Goal: Communication & Community: Answer question/provide support

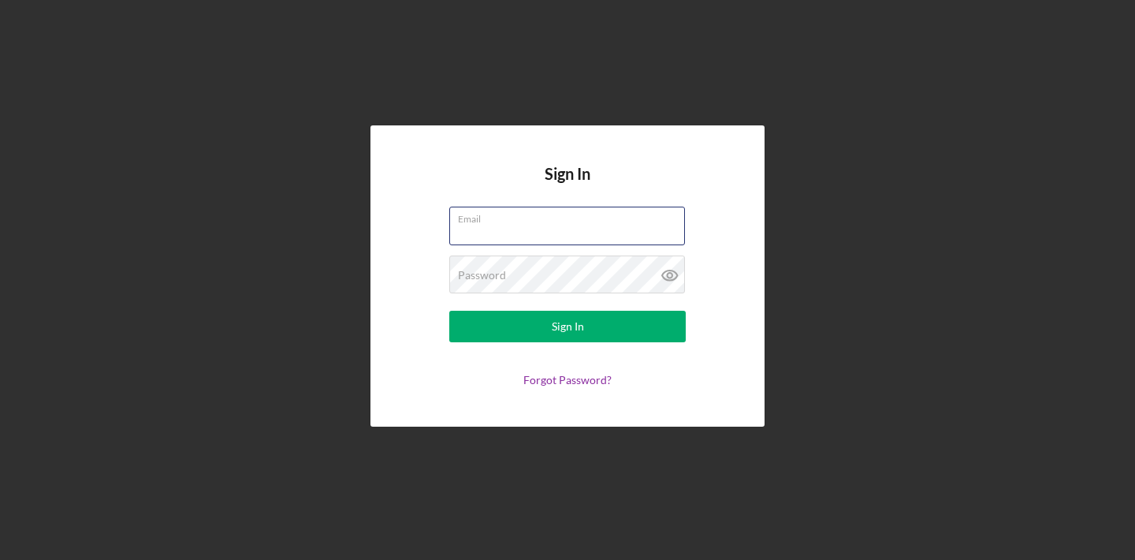
type input "[PERSON_NAME][EMAIL_ADDRESS][DOMAIN_NAME]"
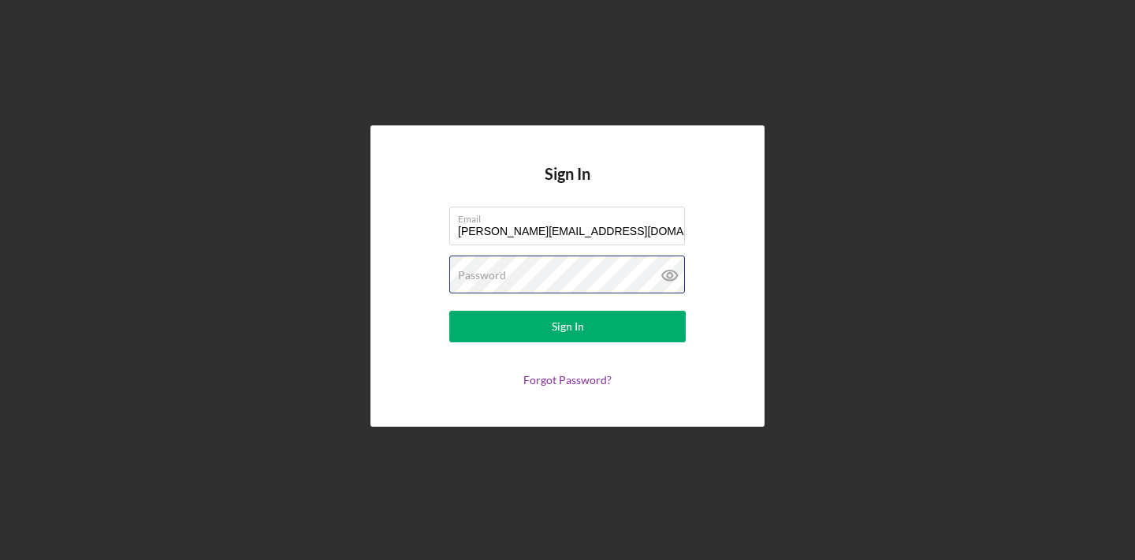
click at [568, 326] on button "Sign In" at bounding box center [567, 327] width 236 height 32
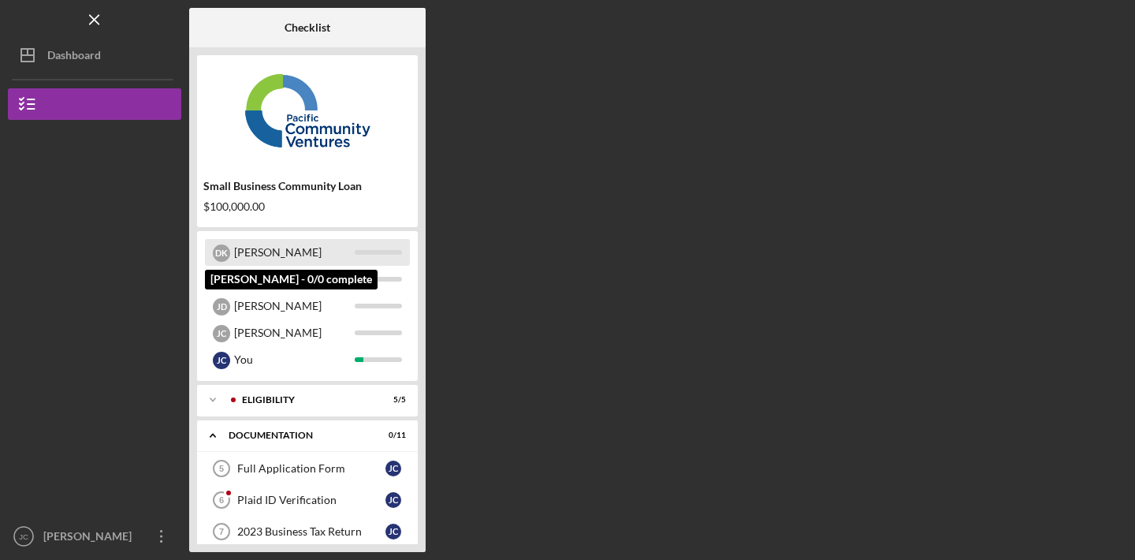
click at [261, 248] on div "[PERSON_NAME]" at bounding box center [294, 252] width 121 height 27
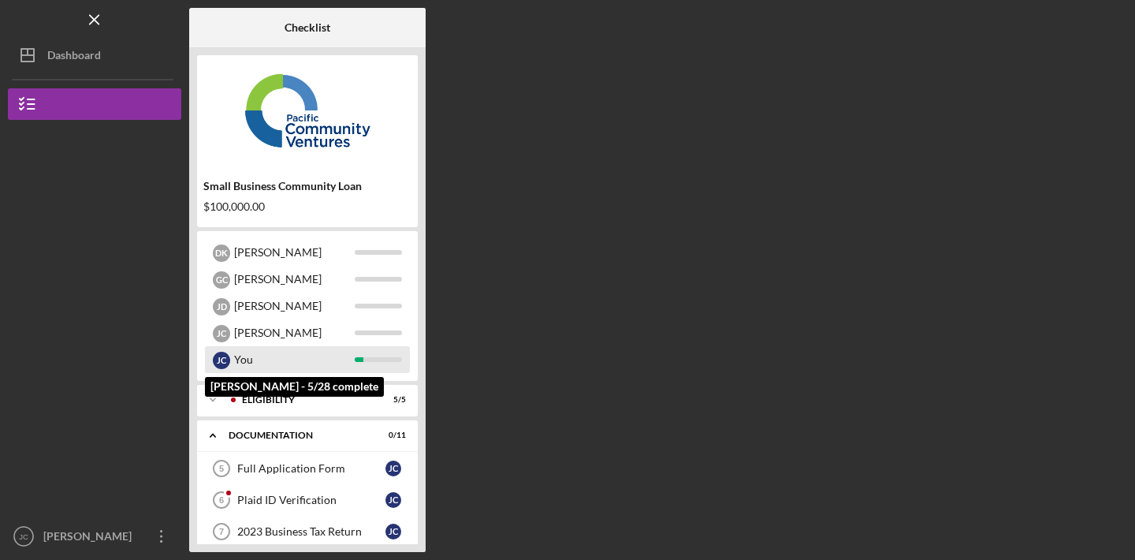
click at [244, 356] on div "You" at bounding box center [294, 359] width 121 height 27
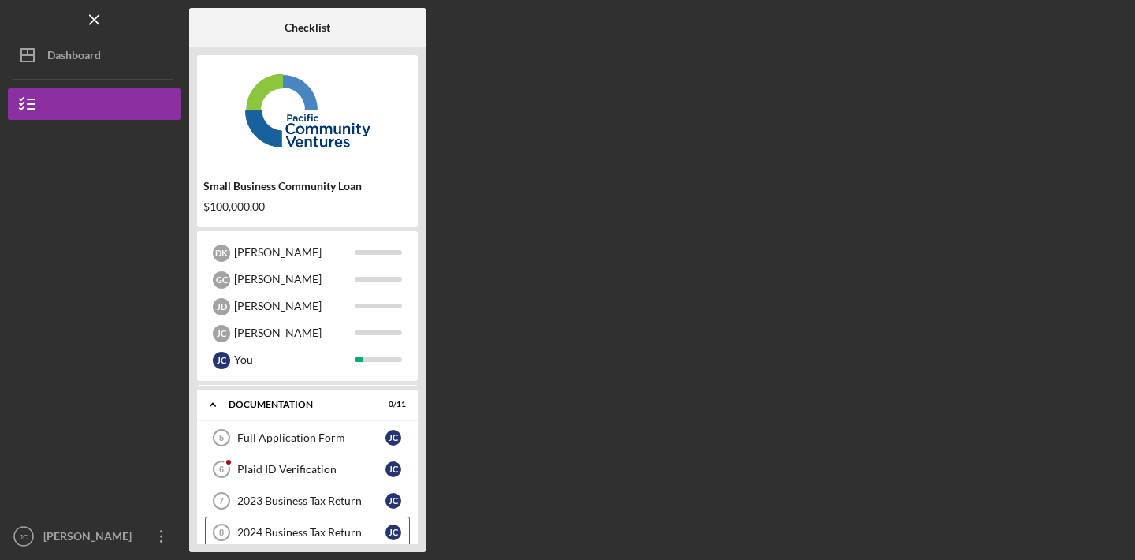
scroll to position [27, 0]
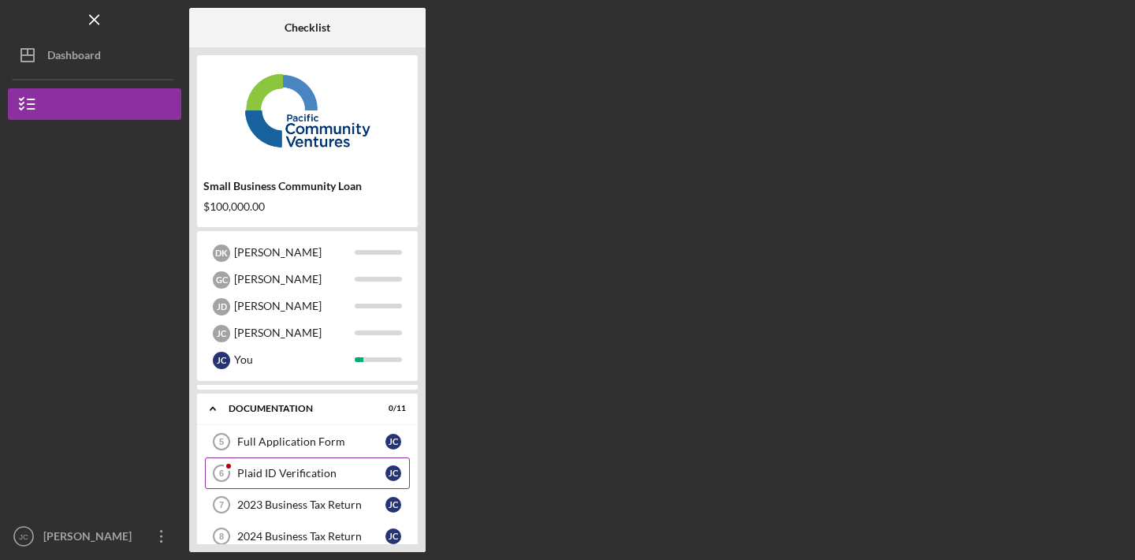
click at [265, 471] on div "Plaid ID Verification" at bounding box center [311, 473] width 148 height 13
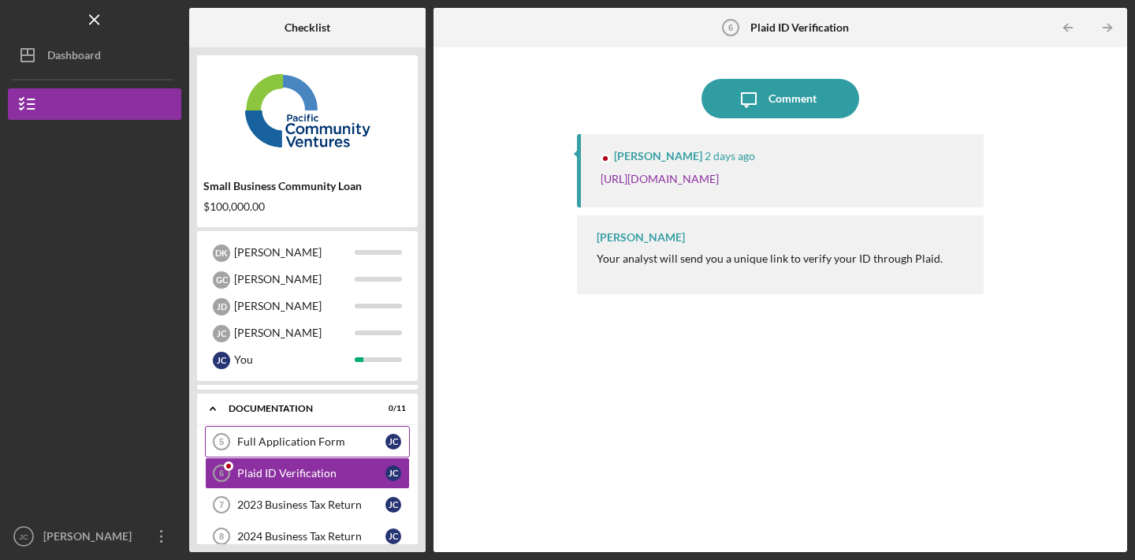
click at [270, 441] on div "Full Application Form" at bounding box center [311, 441] width 148 height 13
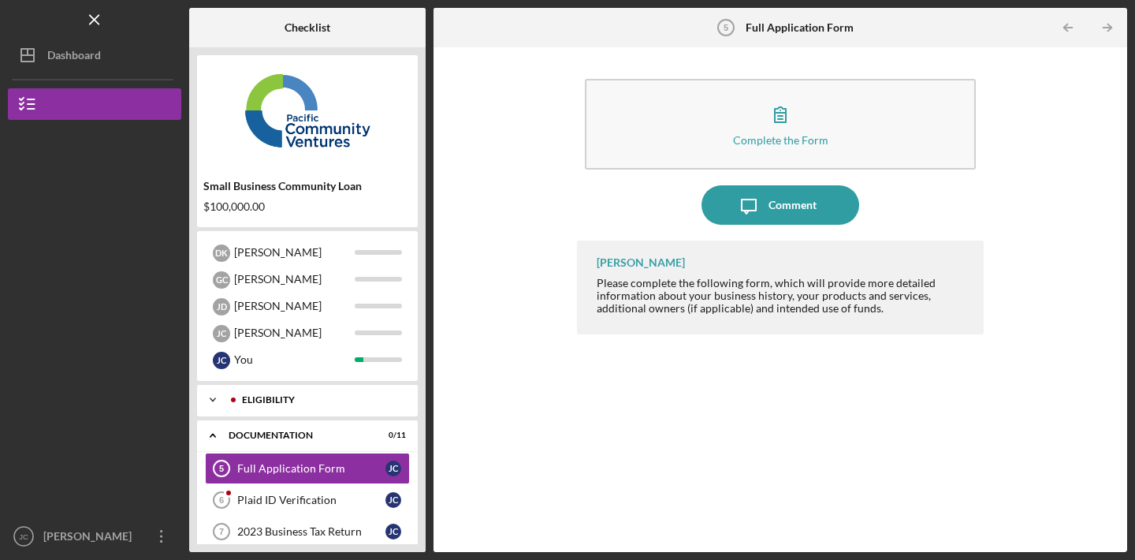
click at [211, 402] on icon "Icon/Expander" at bounding box center [213, 400] width 32 height 32
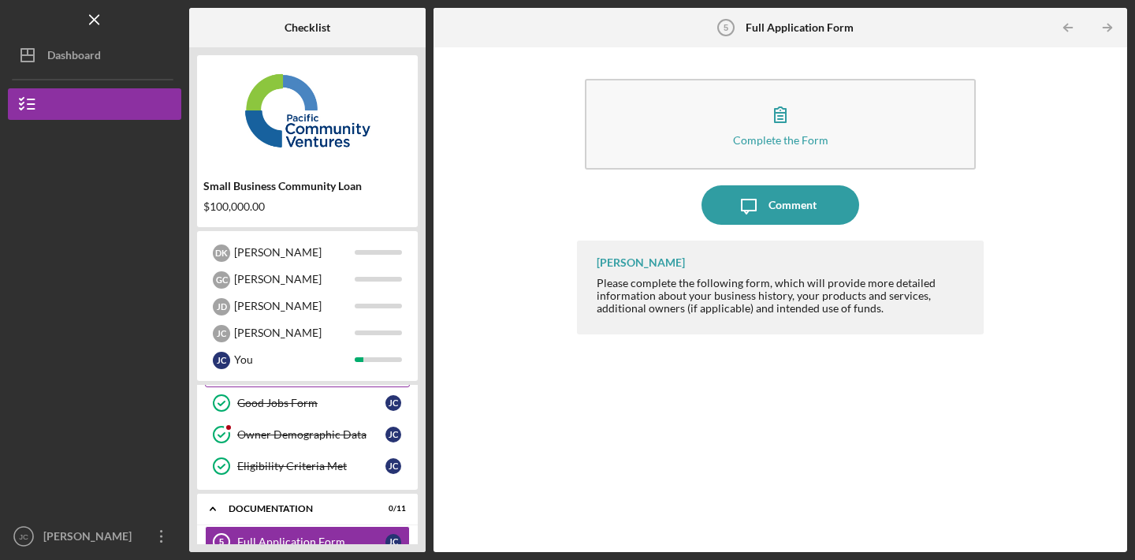
scroll to position [96, 0]
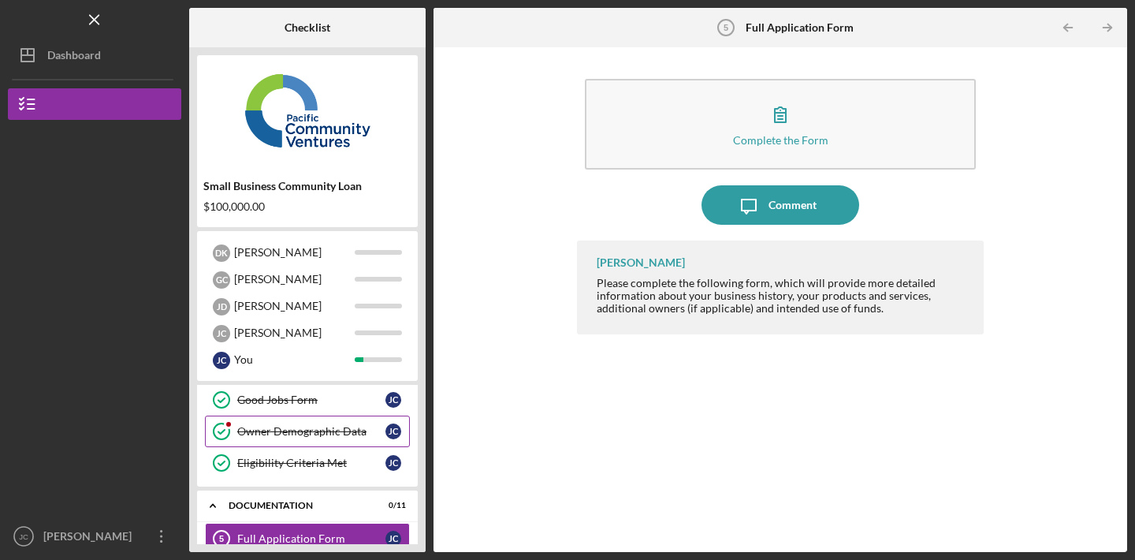
click at [267, 427] on div "Owner Demographic Data" at bounding box center [311, 431] width 148 height 13
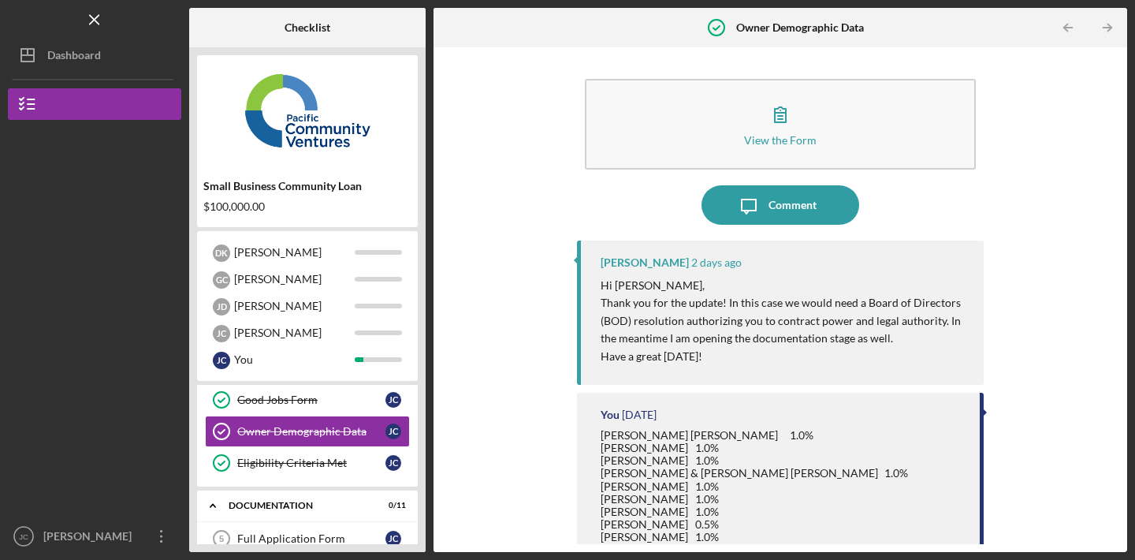
click at [864, 306] on p "Thank you for the update! In this case we would need a Board of Directors (BOD)…" at bounding box center [784, 320] width 367 height 53
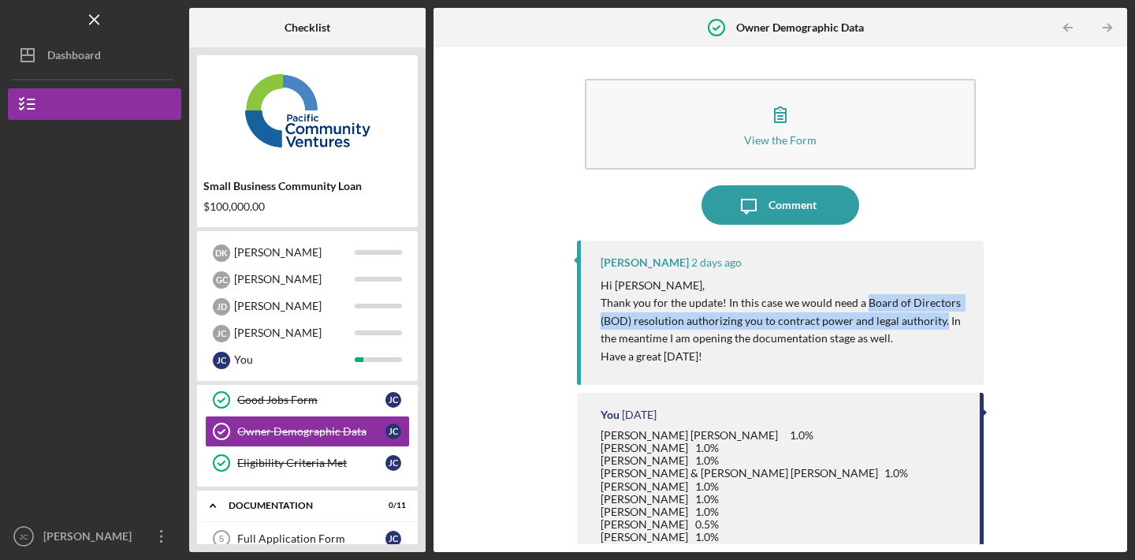
drag, startPoint x: 864, startPoint y: 306, endPoint x: 936, endPoint y: 322, distance: 74.2
click at [936, 322] on p "Thank you for the update! In this case we would need a Board of Directors (BOD)…" at bounding box center [784, 320] width 367 height 53
copy p "Board of Directors (BOD) resolution authorizing you to contract power and legal…"
click at [797, 223] on div "Comment" at bounding box center [793, 204] width 48 height 39
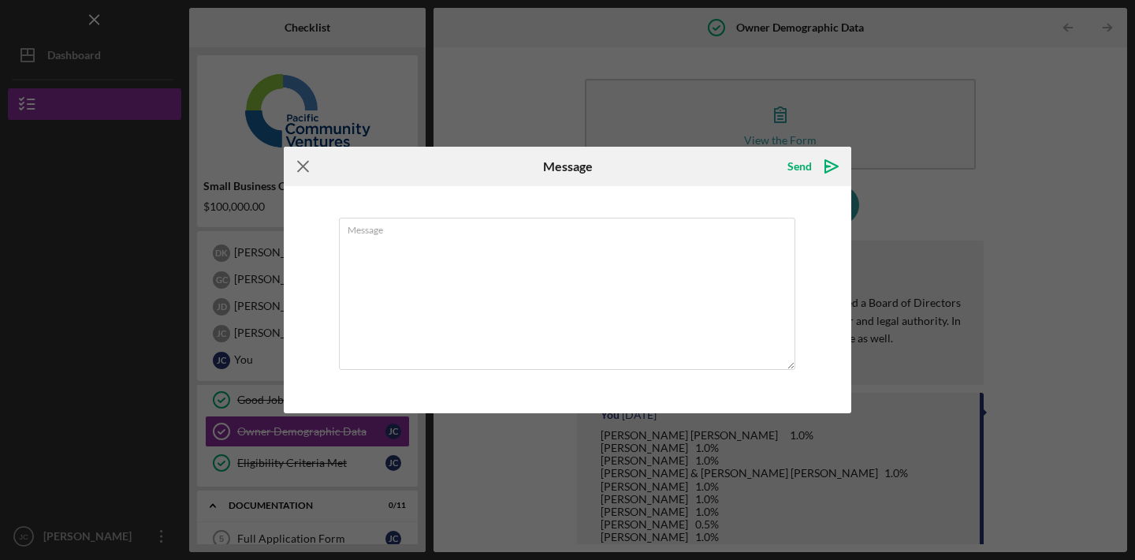
click at [300, 161] on icon "Icon/Menu Close" at bounding box center [303, 166] width 39 height 39
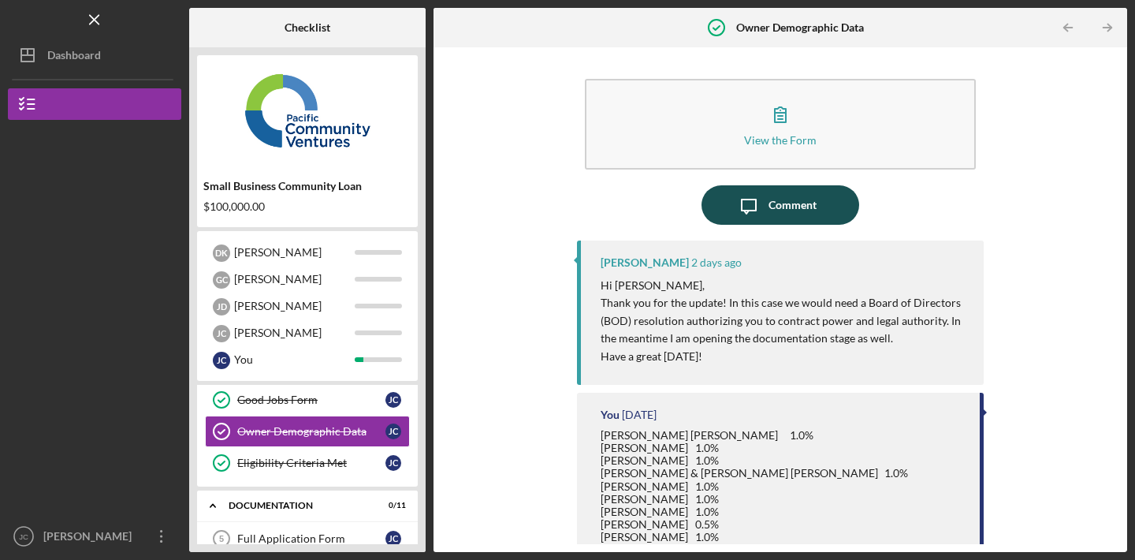
click at [754, 199] on icon "button" at bounding box center [749, 206] width 14 height 14
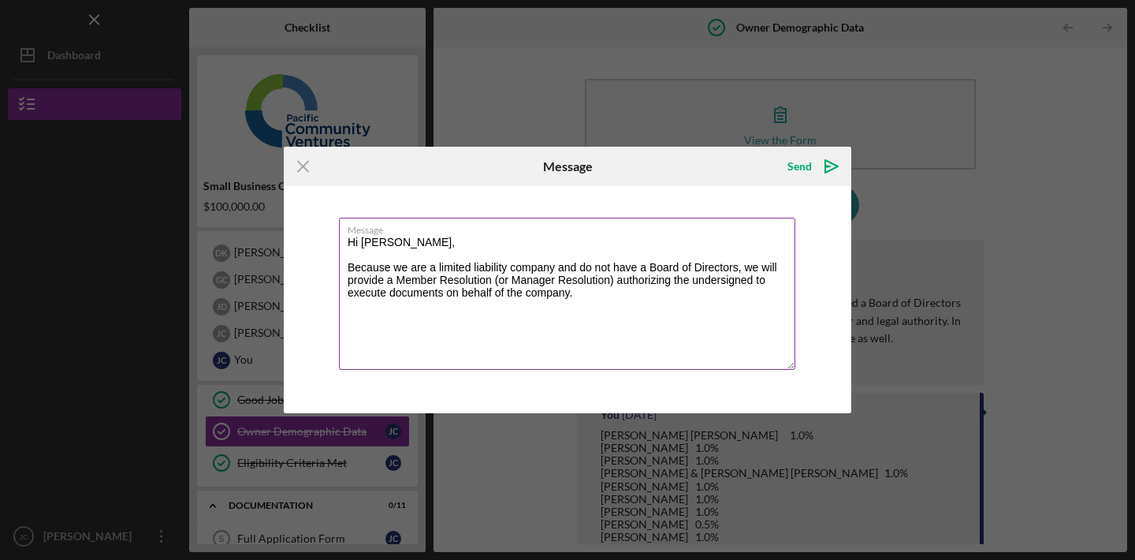
drag, startPoint x: 400, startPoint y: 264, endPoint x: 341, endPoint y: 264, distance: 59.1
click at [341, 264] on textarea "Hi [PERSON_NAME], Because we are a limited liability company and do not have a …" at bounding box center [567, 294] width 456 height 152
click at [702, 266] on textarea "Hi [PERSON_NAME], We are a limited liability company and do not have a Board of…" at bounding box center [567, 294] width 456 height 152
click at [746, 267] on textarea "Hi [PERSON_NAME], We are a limited liability company and do not have a Board of…" at bounding box center [567, 294] width 456 height 152
drag, startPoint x: 450, startPoint y: 281, endPoint x: 565, endPoint y: 281, distance: 115.1
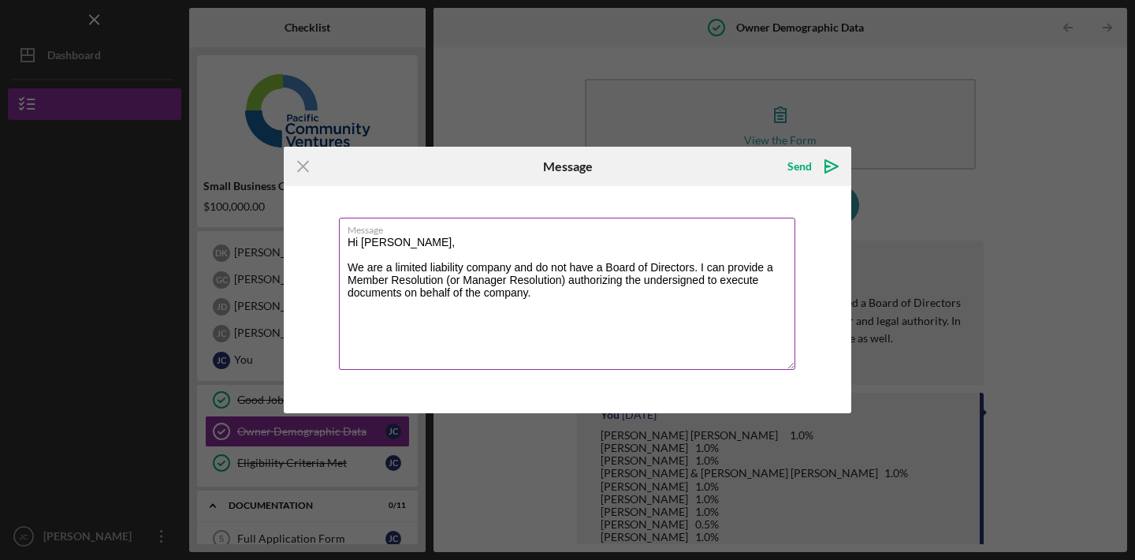
click at [565, 281] on textarea "Hi [PERSON_NAME], We are a limited liability company and do not have a Board of…" at bounding box center [567, 294] width 456 height 152
click at [460, 294] on textarea "Hi [PERSON_NAME], We are a limited liability company and do not have a Board of…" at bounding box center [567, 294] width 456 height 152
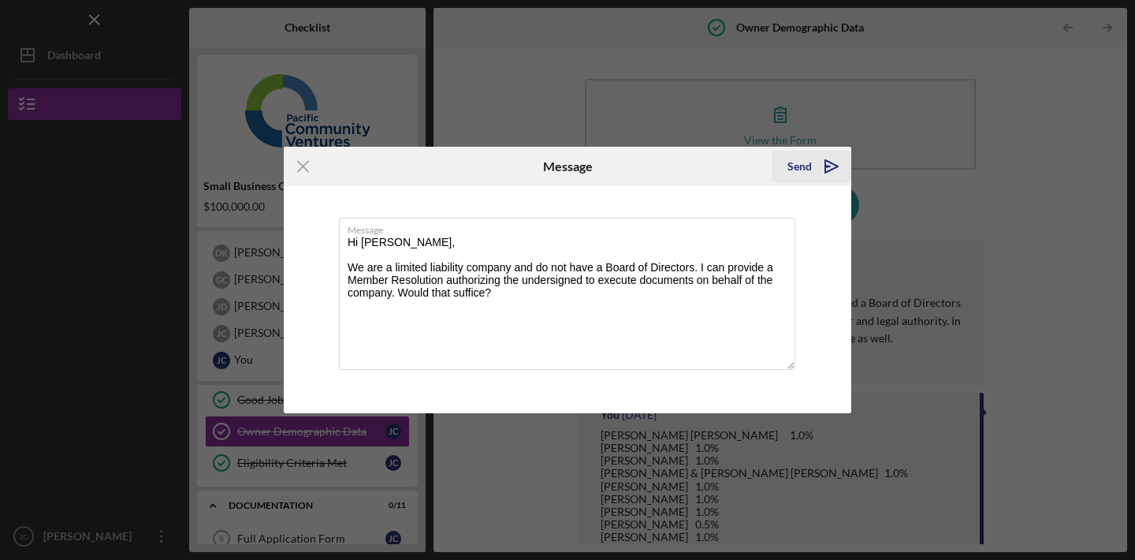
type textarea "Hi [PERSON_NAME], We are a limited liability company and do not have a Board of…"
click at [830, 166] on icon "Icon/icon-invite-send" at bounding box center [831, 166] width 39 height 39
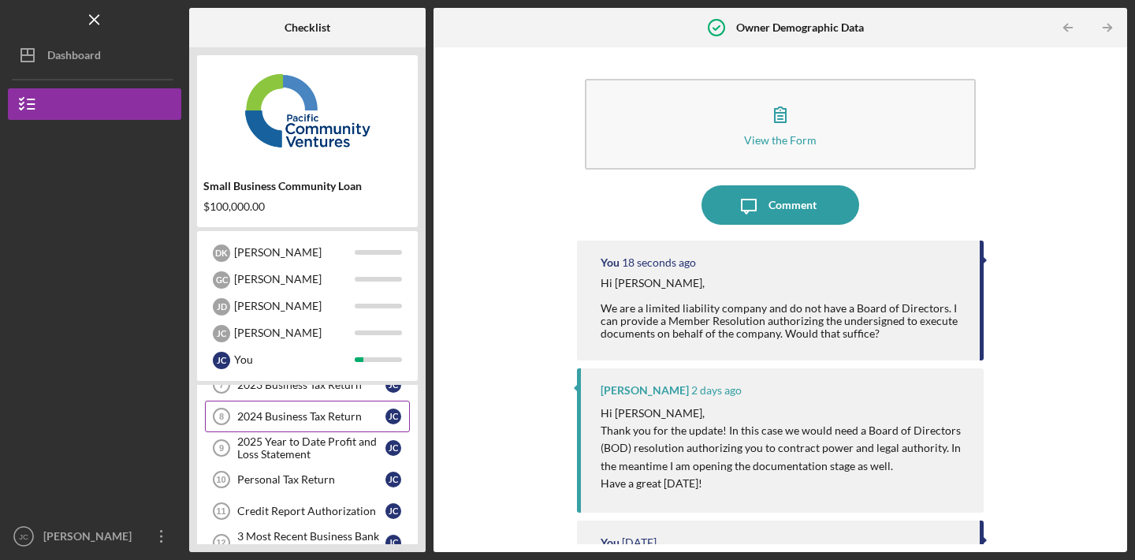
scroll to position [314, 0]
